Goal: Check status

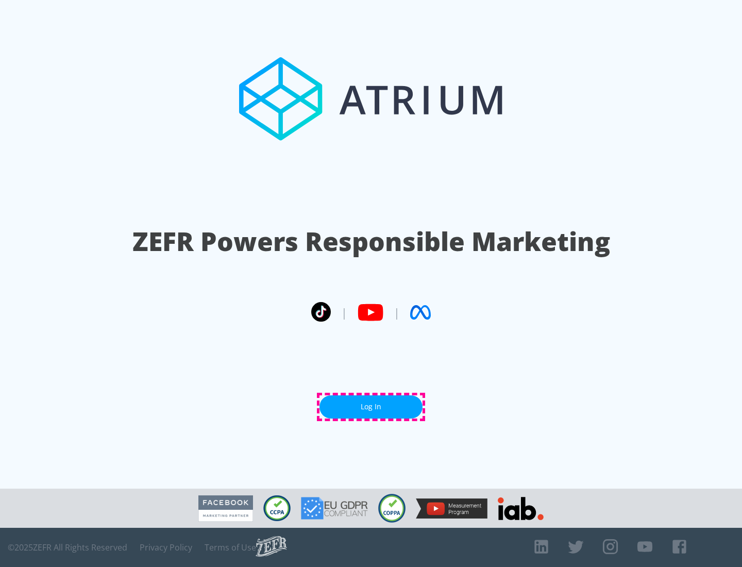
click at [371, 407] on link "Log In" at bounding box center [371, 406] width 103 height 23
